Goal: Task Accomplishment & Management: Use online tool/utility

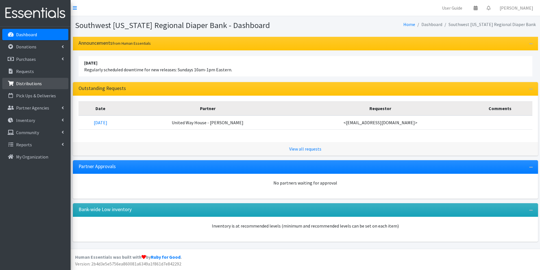
click at [41, 78] on link "Distributions" at bounding box center [35, 83] width 66 height 11
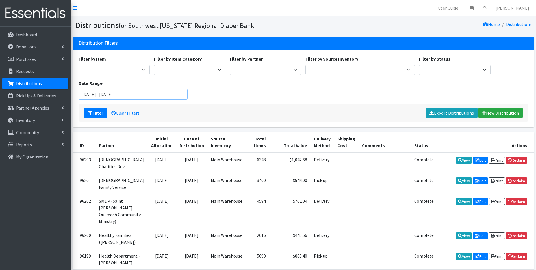
click at [95, 96] on input "July 8, 2025 - October 8, 2025" at bounding box center [133, 94] width 109 height 11
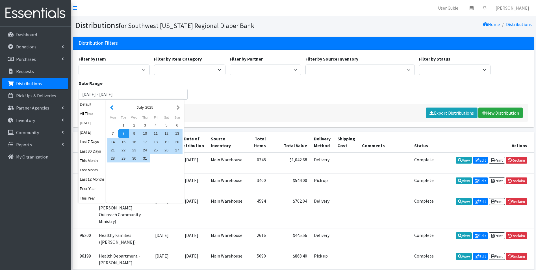
click at [112, 109] on button "button" at bounding box center [112, 107] width 6 height 7
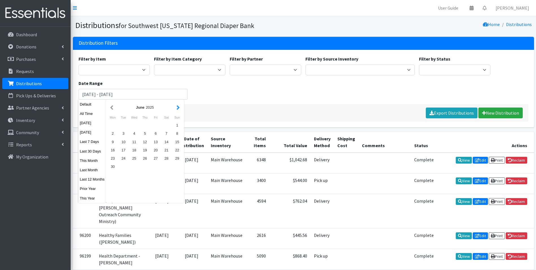
click at [177, 105] on button "button" at bounding box center [178, 107] width 6 height 7
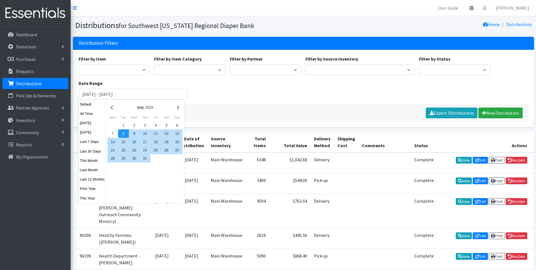
click at [177, 105] on button "button" at bounding box center [178, 107] width 6 height 7
click at [155, 127] on div "1" at bounding box center [155, 125] width 11 height 8
click at [179, 160] on div "31" at bounding box center [177, 158] width 11 height 8
type input "August 1, 2025 - August 31, 2025"
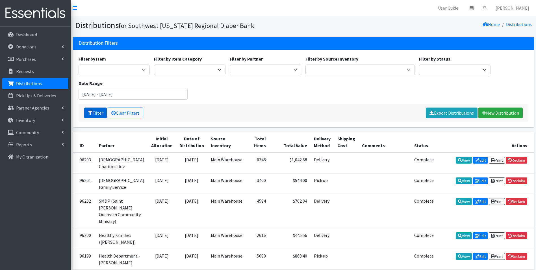
click at [97, 116] on button "Filter" at bounding box center [95, 112] width 23 height 11
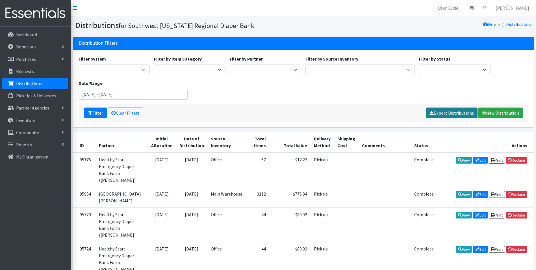
click at [468, 110] on link "Export Distributions" at bounding box center [452, 112] width 52 height 11
